Goal: Information Seeking & Learning: Learn about a topic

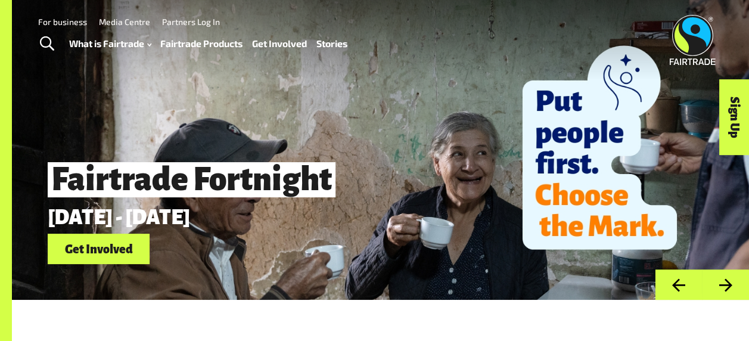
click at [727, 285] on button "Next" at bounding box center [725, 284] width 47 height 30
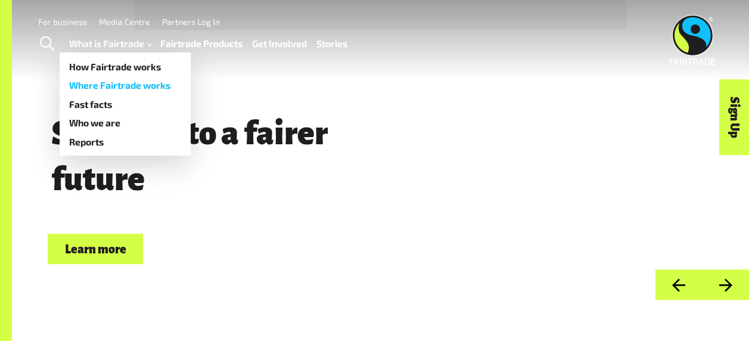
click at [106, 86] on link "Where Fairtrade works" at bounding box center [125, 85] width 131 height 19
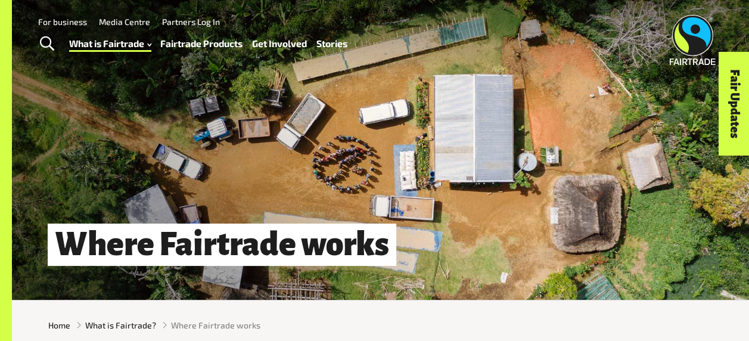
click at [421, 291] on div "Where Fairtrade works" at bounding box center [380, 150] width 737 height 300
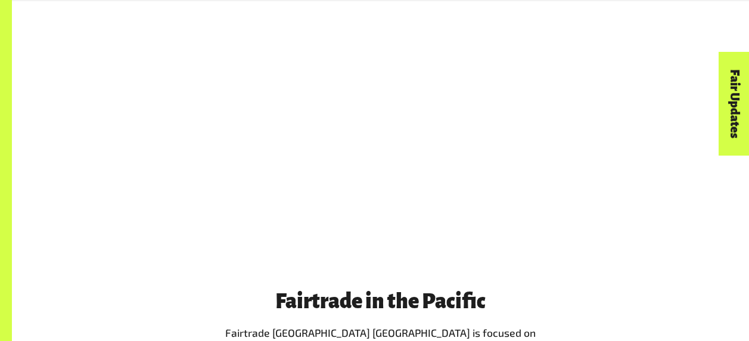
scroll to position [1053, 0]
